Goal: Task Accomplishment & Management: Use online tool/utility

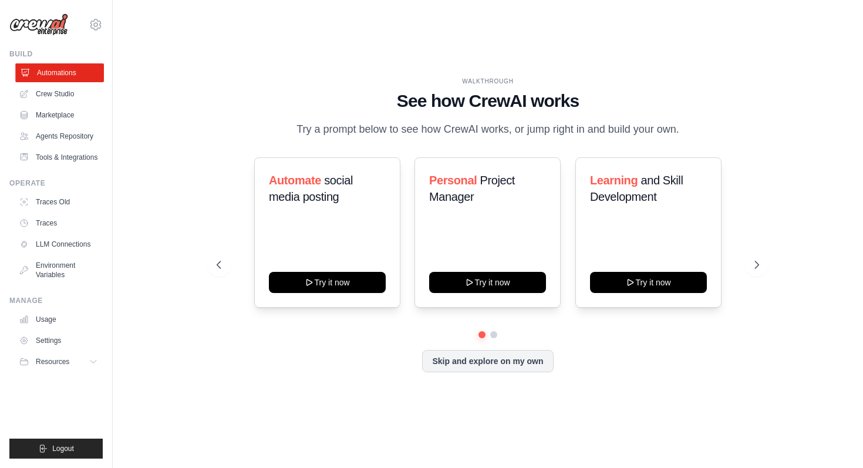
click at [70, 77] on link "Automations" at bounding box center [59, 72] width 89 height 19
click at [461, 367] on button "Skip and explore on my own" at bounding box center [487, 360] width 131 height 22
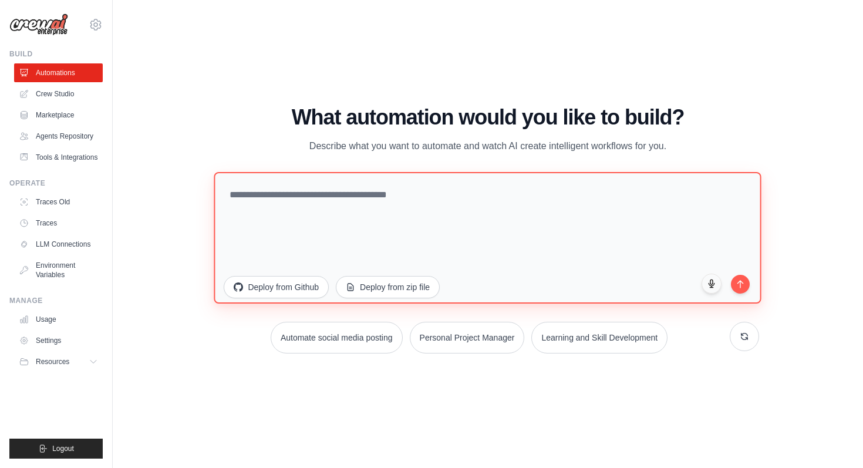
click at [367, 214] on textarea at bounding box center [487, 238] width 547 height 132
click at [317, 229] on textarea at bounding box center [487, 238] width 547 height 132
type textarea "*"
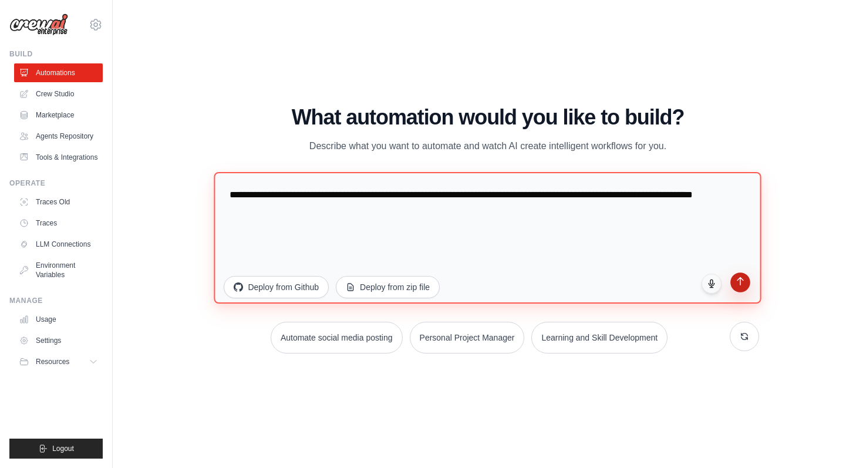
type textarea "**********"
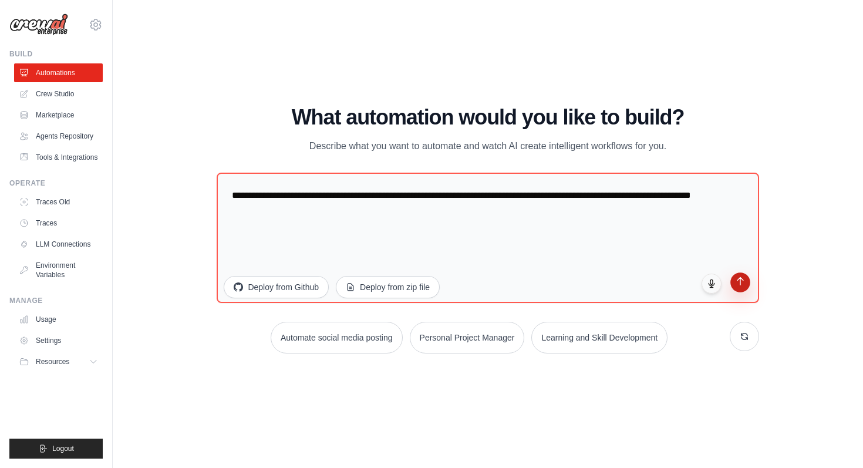
click at [740, 288] on button "submit" at bounding box center [741, 283] width 20 height 20
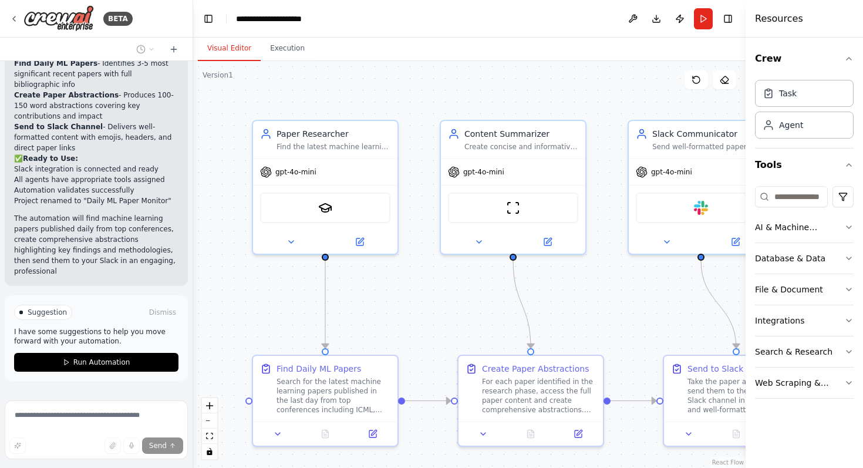
scroll to position [1151, 0]
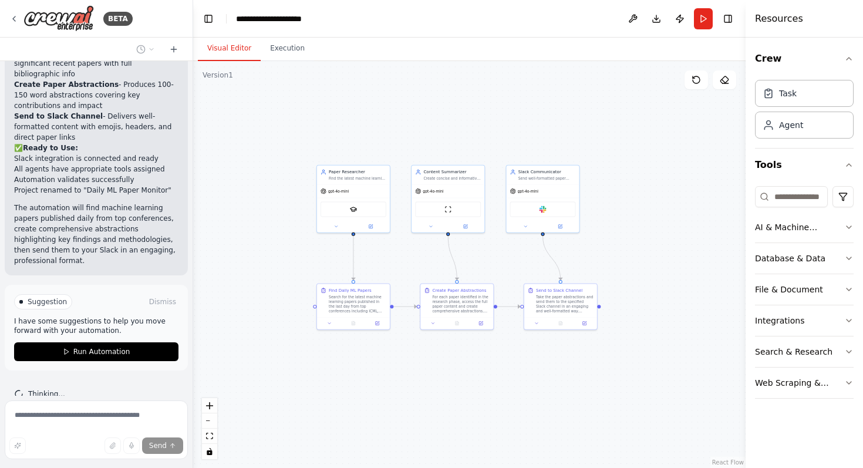
drag, startPoint x: 642, startPoint y: 246, endPoint x: 490, endPoint y: 244, distance: 152.1
click at [490, 244] on div ".deletable-edge-delete-btn { width: 20px; height: 20px; border: 0px solid #ffff…" at bounding box center [469, 264] width 553 height 407
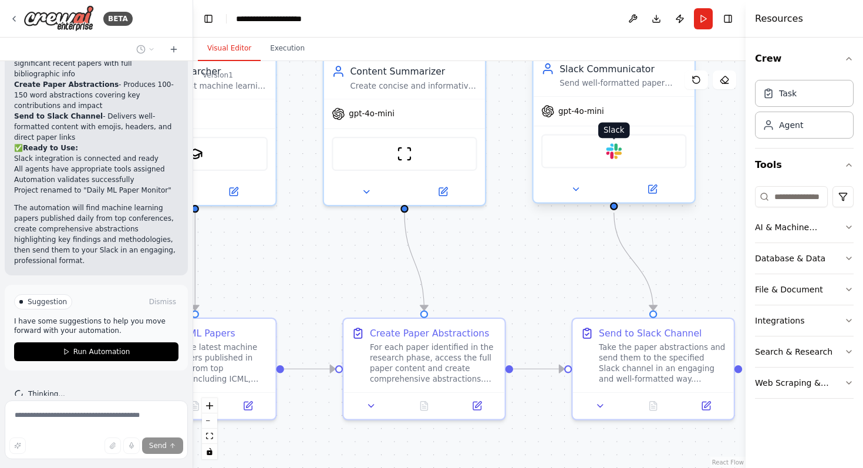
click at [620, 150] on img at bounding box center [614, 151] width 16 height 16
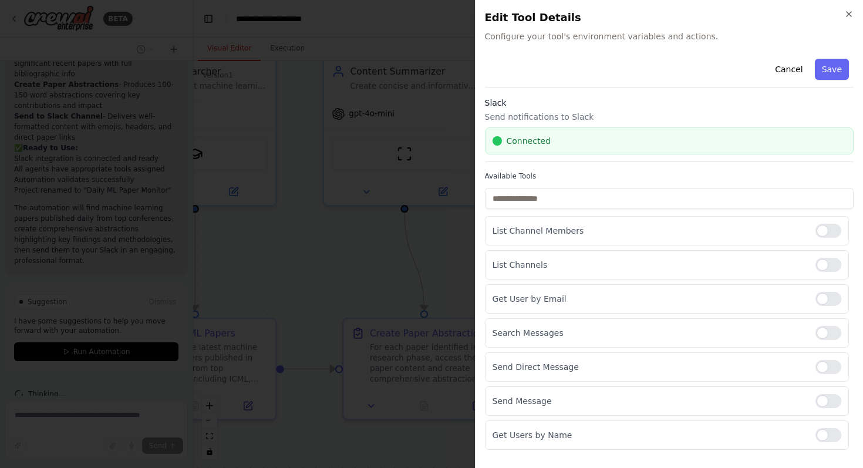
click at [852, 19] on h2 "Edit Tool Details" at bounding box center [669, 17] width 369 height 16
click at [845, 15] on icon "button" at bounding box center [849, 13] width 9 height 9
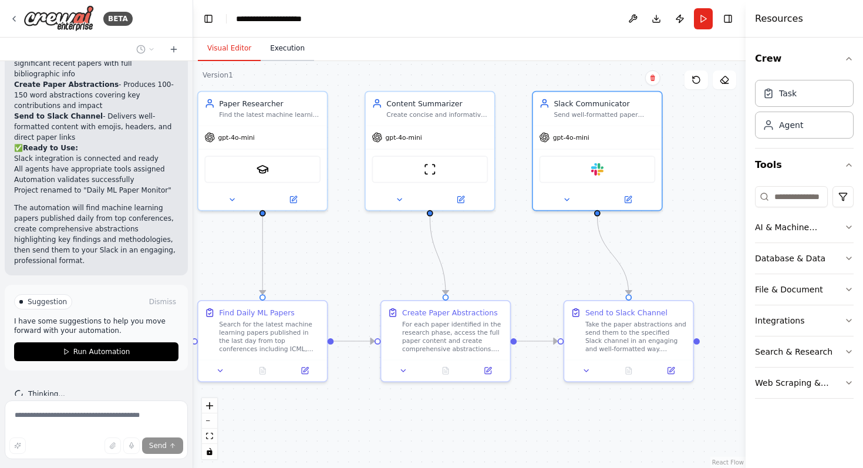
click at [284, 55] on button "Execution" at bounding box center [287, 48] width 53 height 25
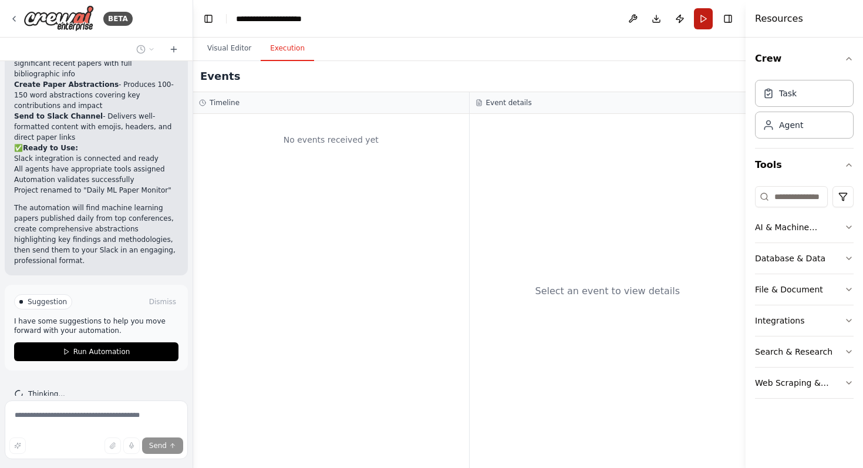
click at [701, 18] on button "Run" at bounding box center [703, 18] width 19 height 21
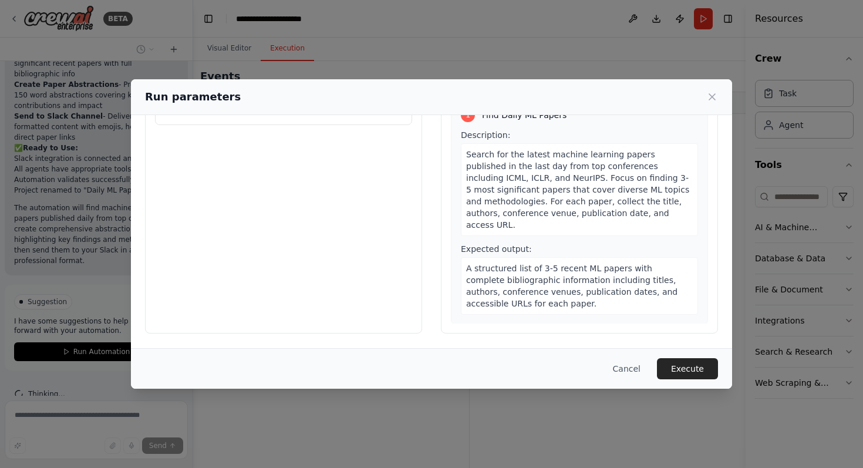
scroll to position [0, 0]
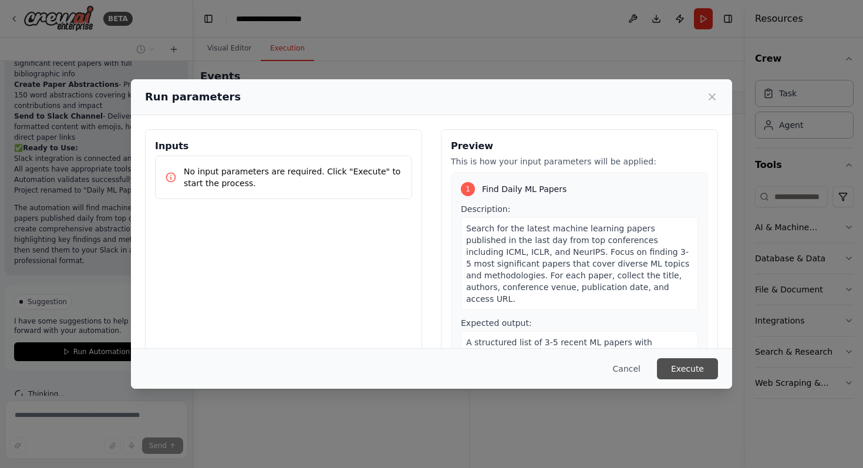
click at [687, 372] on button "Execute" at bounding box center [687, 368] width 61 height 21
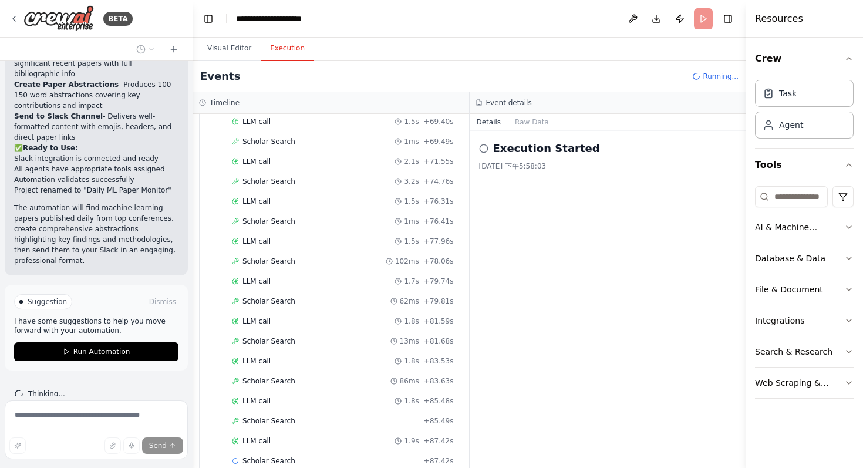
scroll to position [723, 0]
